Goal: Browse casually: Explore the website without a specific task or goal

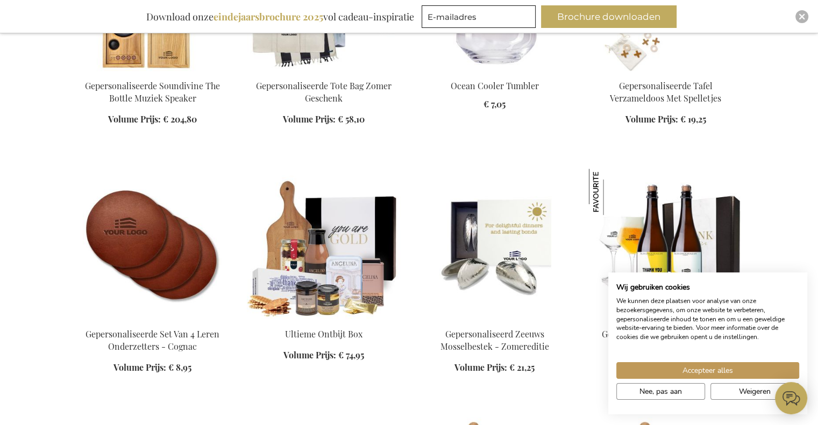
scroll to position [548, 0]
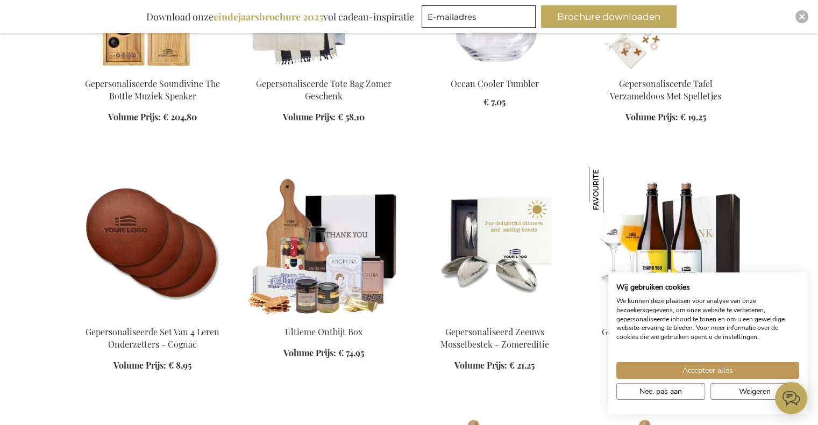
click at [343, 266] on img at bounding box center [324, 242] width 154 height 150
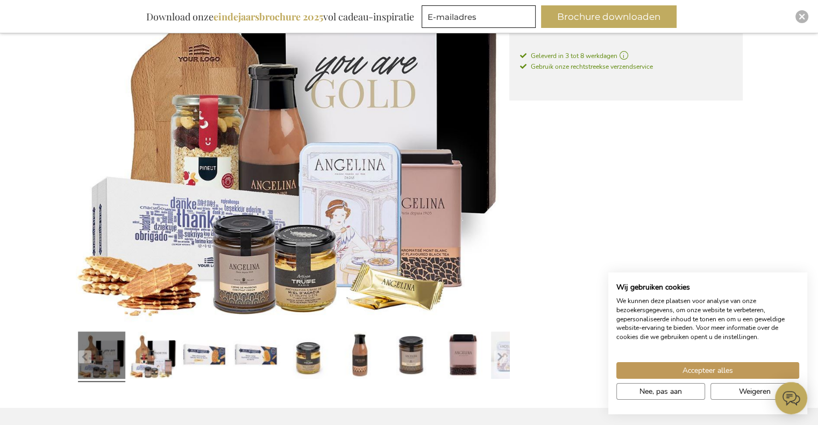
scroll to position [290, 0]
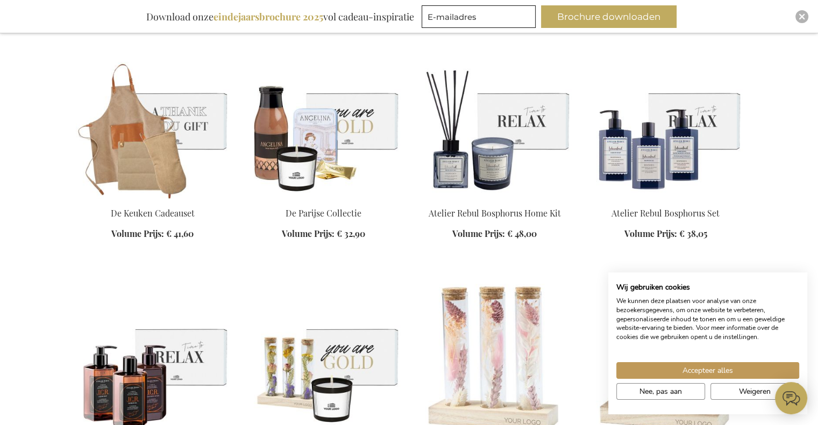
scroll to position [1162, 0]
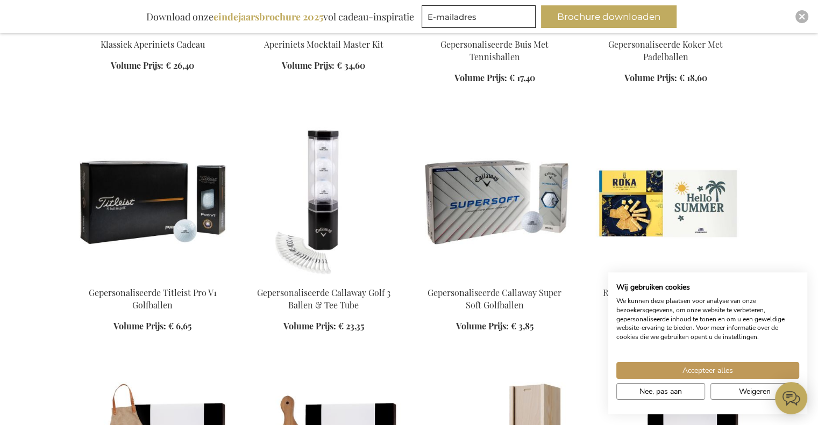
scroll to position [2178, 0]
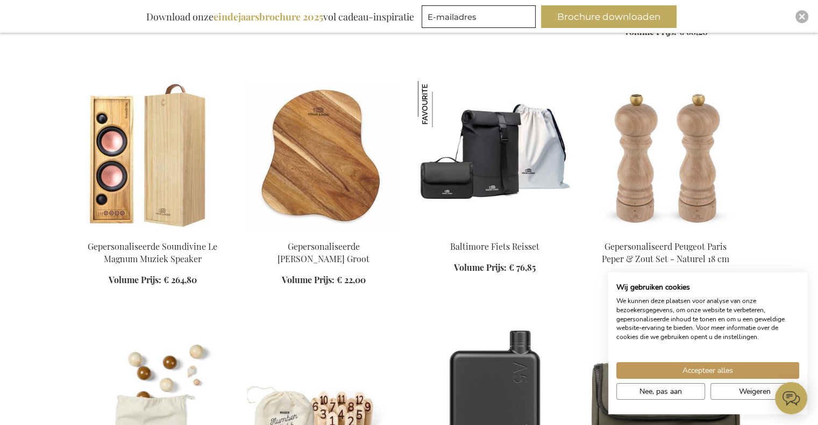
scroll to position [3614, 0]
